Goal: Task Accomplishment & Management: Use online tool/utility

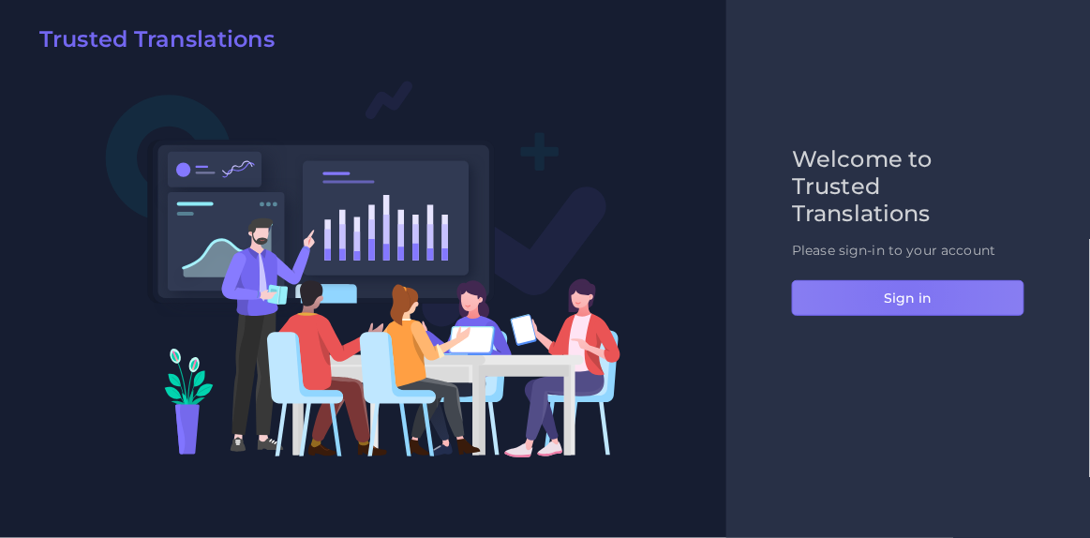
click at [906, 293] on button "Sign in" at bounding box center [908, 298] width 233 height 36
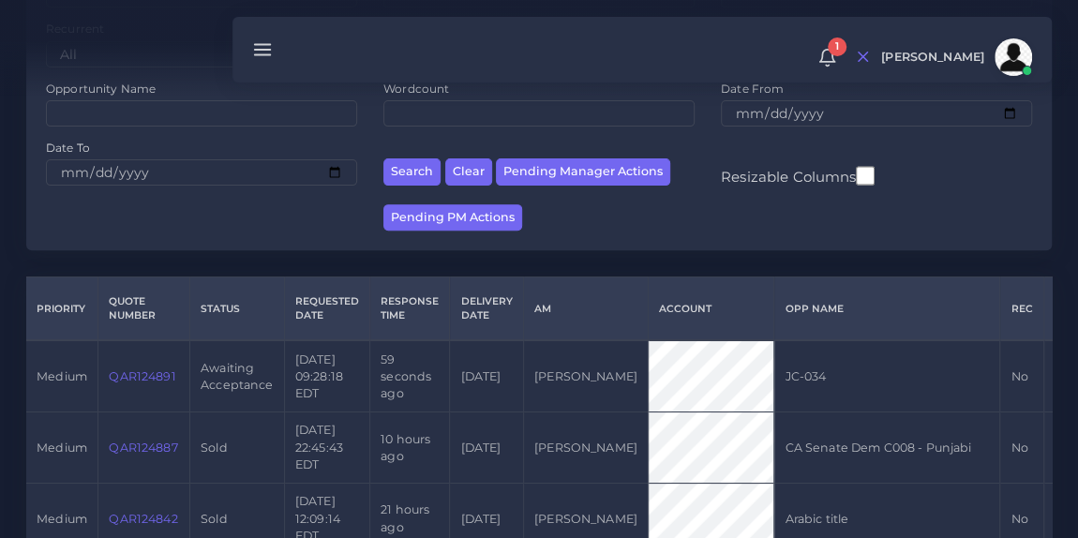
scroll to position [262, 0]
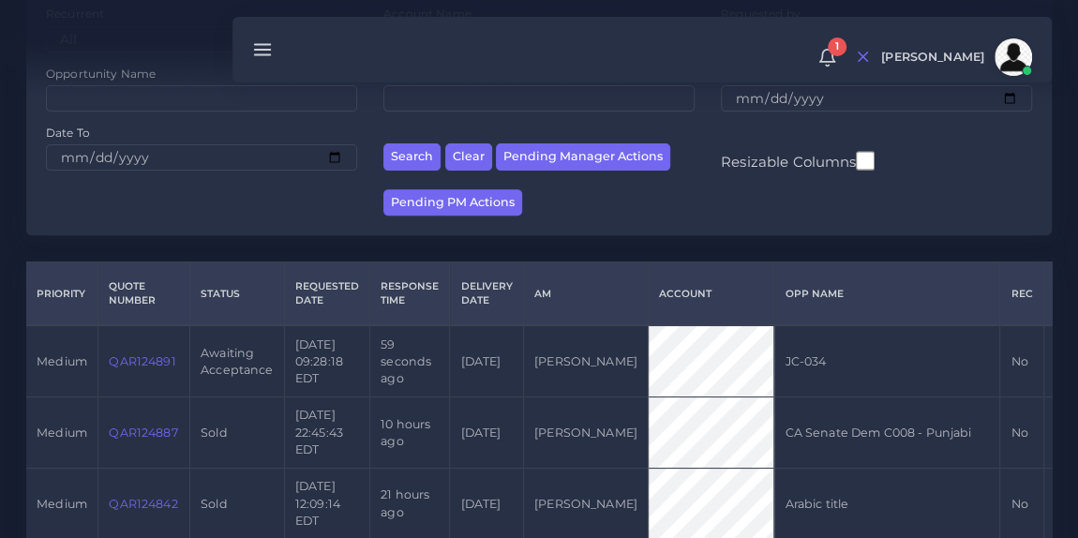
click at [133, 361] on td "QAR124891" at bounding box center [144, 360] width 92 height 71
click at [132, 363] on link "QAR124891" at bounding box center [142, 361] width 67 height 14
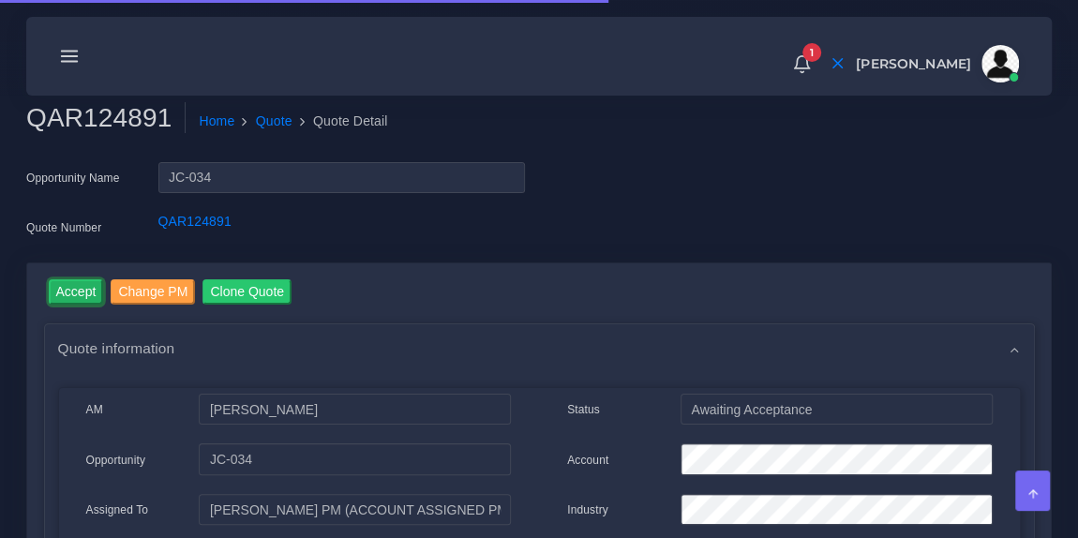
click at [76, 293] on input "Accept" at bounding box center [76, 291] width 55 height 25
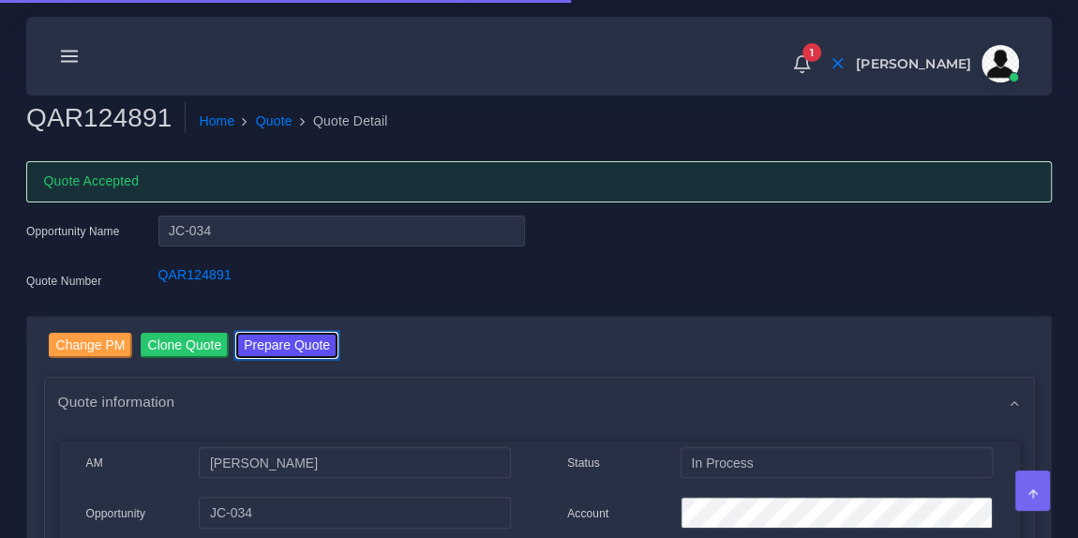
click at [290, 353] on button "Prepare Quote" at bounding box center [286, 345] width 101 height 25
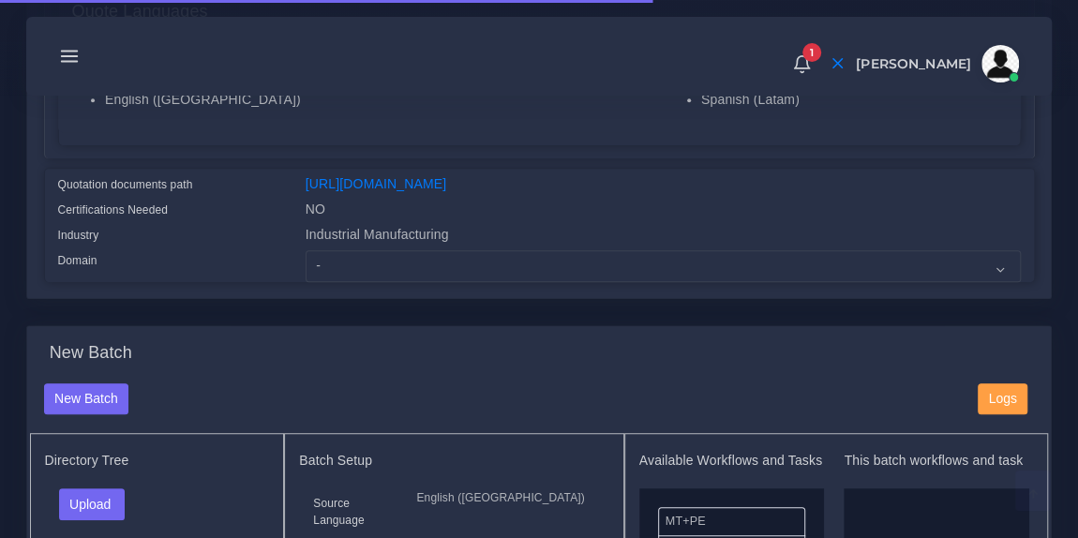
scroll to position [415, 0]
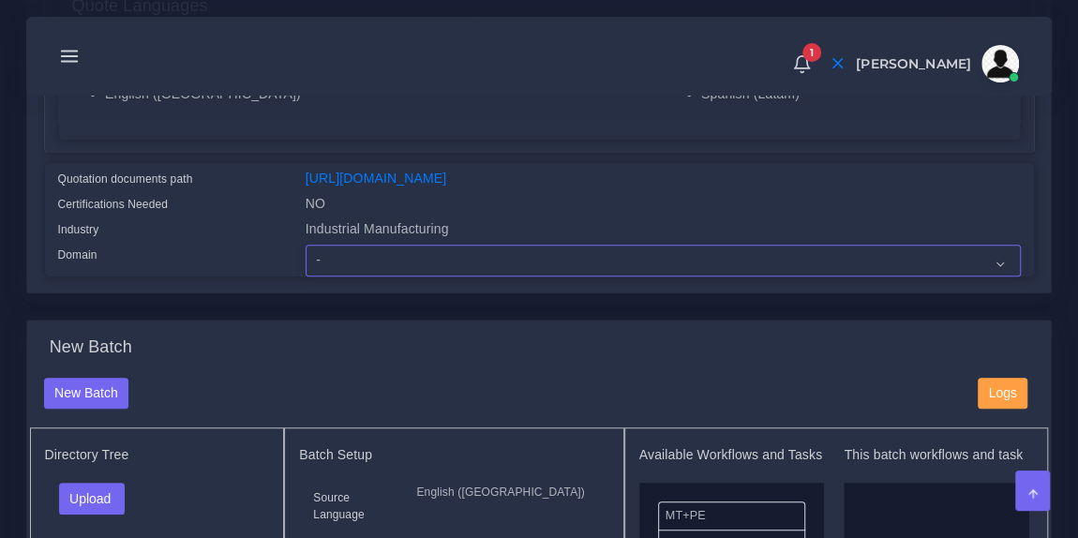
click at [387, 277] on select "- Advertising and Media Agriculture, Forestry and Fishing Architecture, Buildin…" at bounding box center [663, 261] width 715 height 32
select select "Industrial Manufacturing"
click at [306, 257] on select "- Advertising and Media Agriculture, Forestry and Fishing Architecture, Buildin…" at bounding box center [663, 261] width 715 height 32
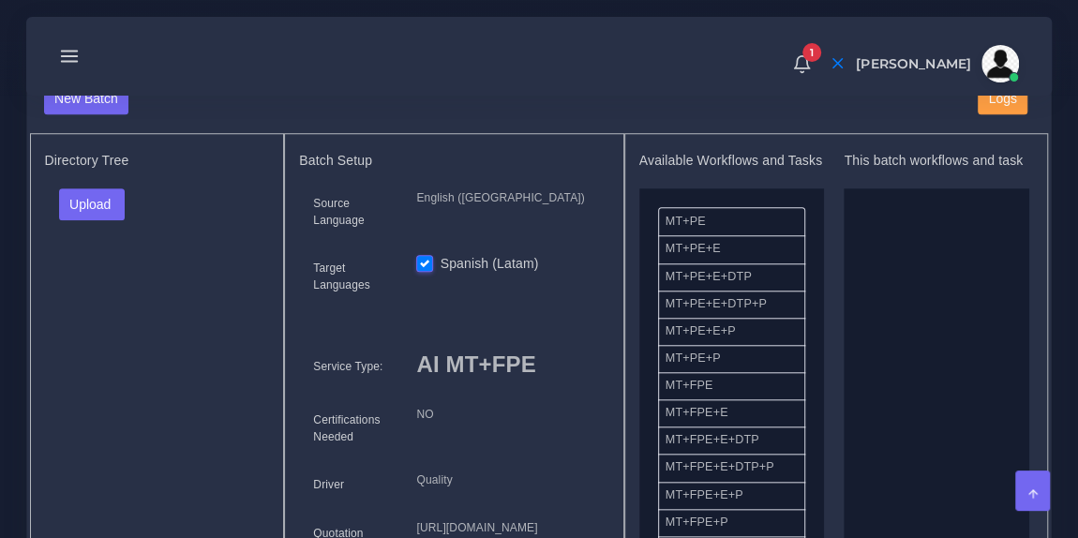
scroll to position [762, 0]
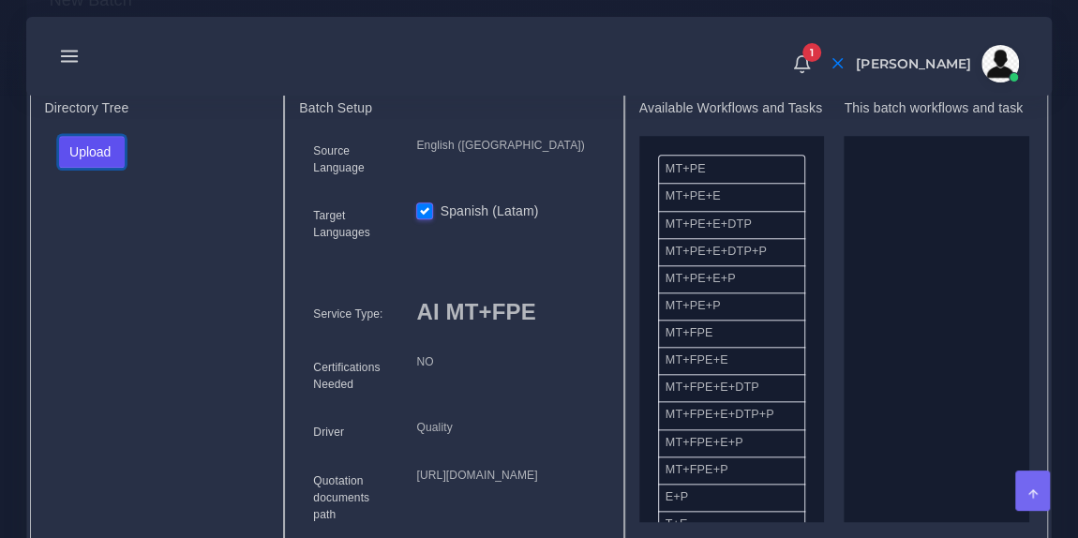
click at [90, 168] on button "Upload" at bounding box center [92, 152] width 67 height 32
click at [102, 231] on label "Files" at bounding box center [124, 221] width 129 height 23
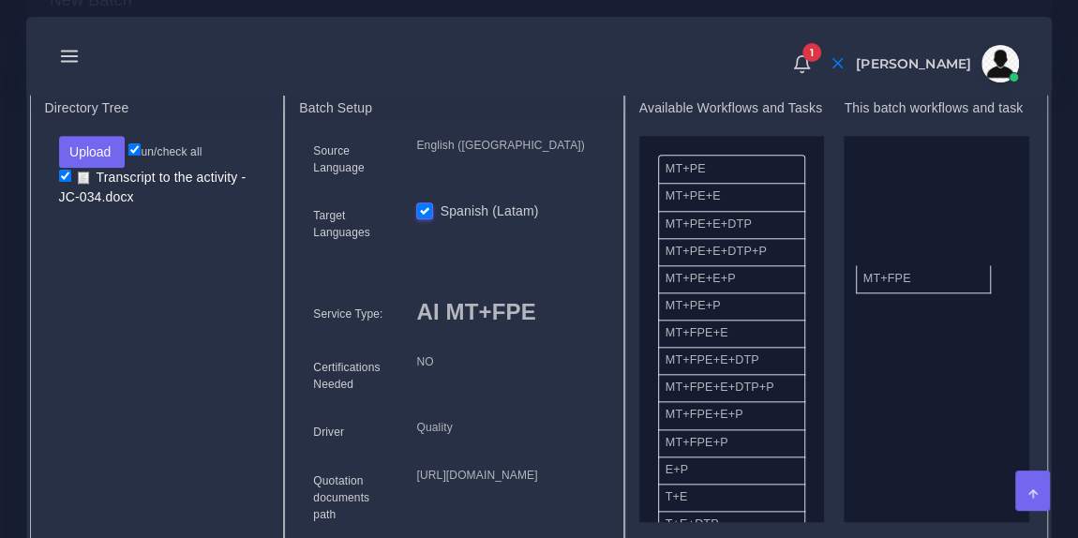
drag, startPoint x: 716, startPoint y: 353, endPoint x: 927, endPoint y: 279, distance: 223.6
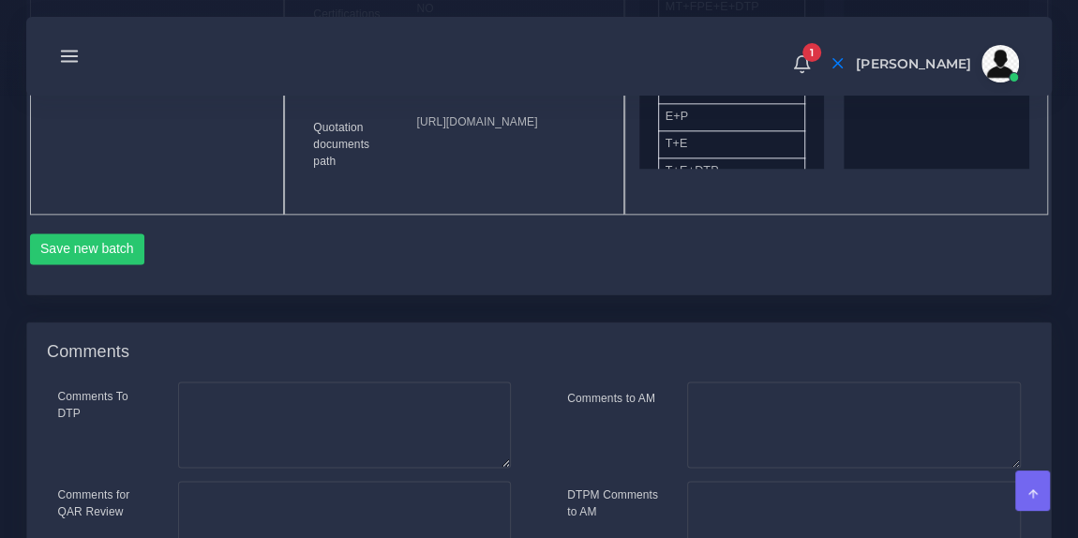
scroll to position [1118, 0]
click at [103, 263] on button "Save new batch" at bounding box center [87, 248] width 115 height 32
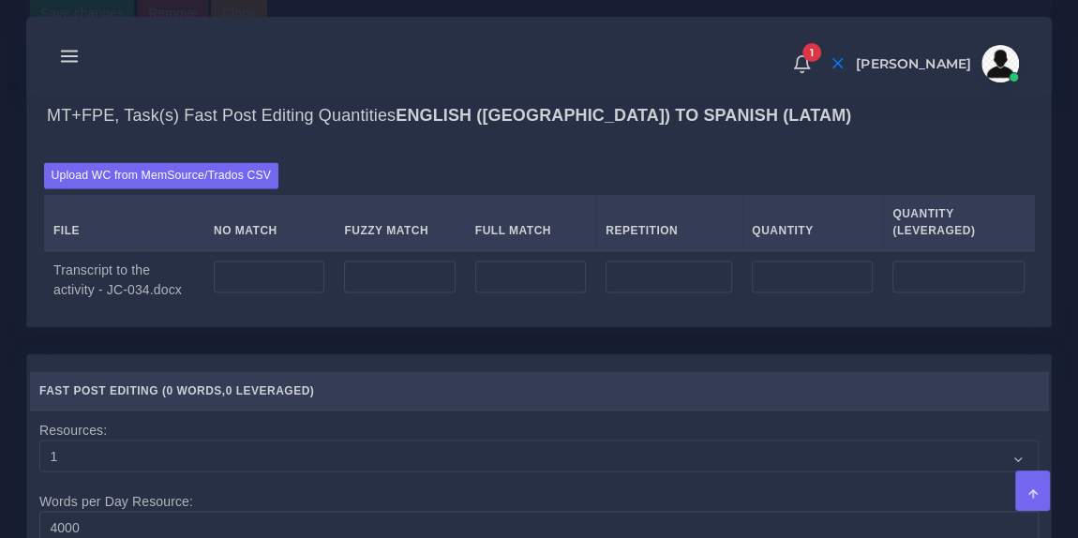
scroll to position [1434, 0]
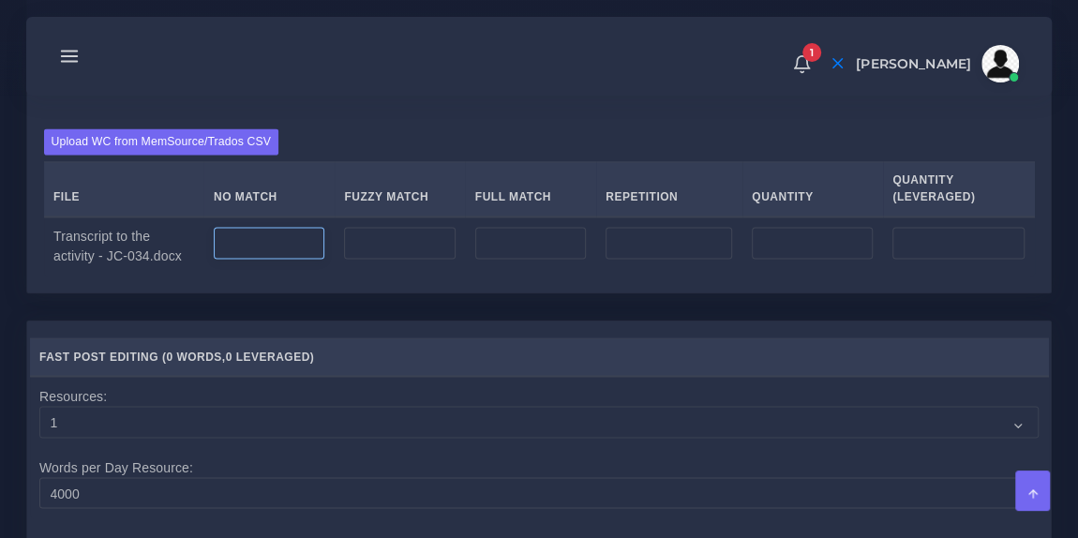
click at [291, 259] on input "number" at bounding box center [269, 243] width 111 height 32
type input "3399"
click at [344, 210] on div "Upload WC from MemSource/Trados CSV File No Match Fuzzy Match Full Match Repeti…" at bounding box center [539, 203] width 1024 height 180
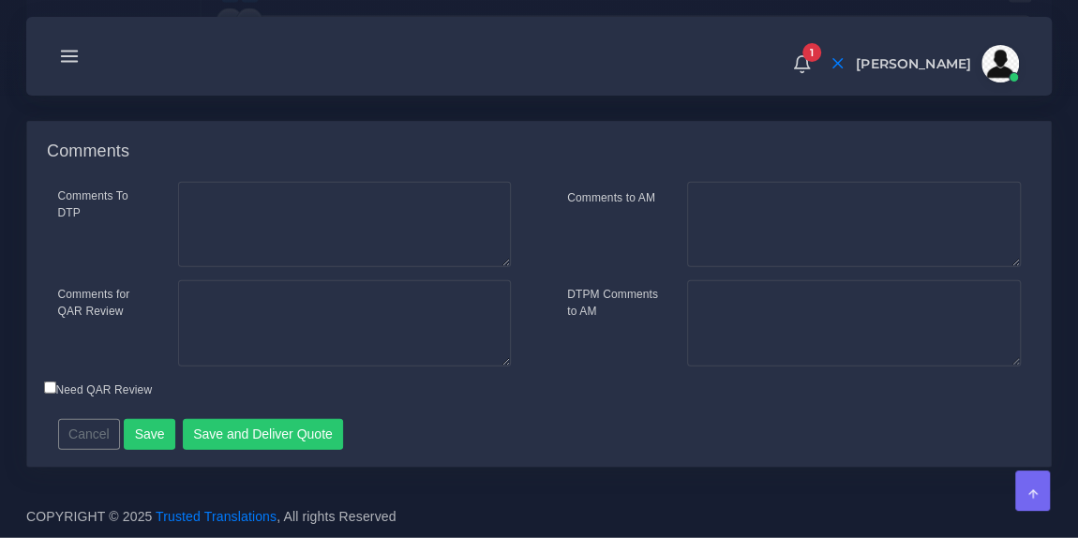
scroll to position [2173, 0]
click at [284, 445] on button "Save and Deliver Quote" at bounding box center [263, 435] width 161 height 32
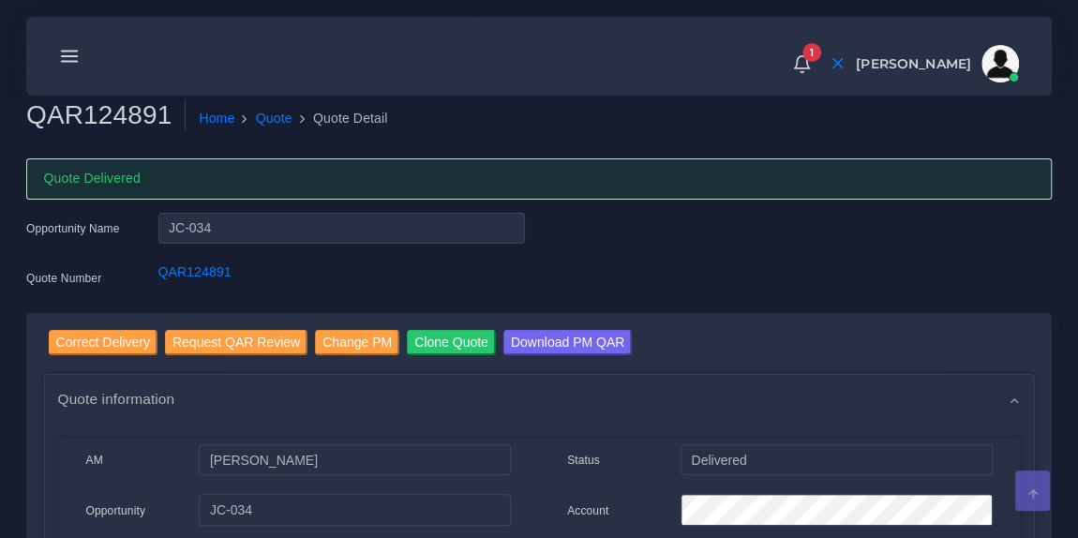
scroll to position [4, 0]
